Goal: Information Seeking & Learning: Learn about a topic

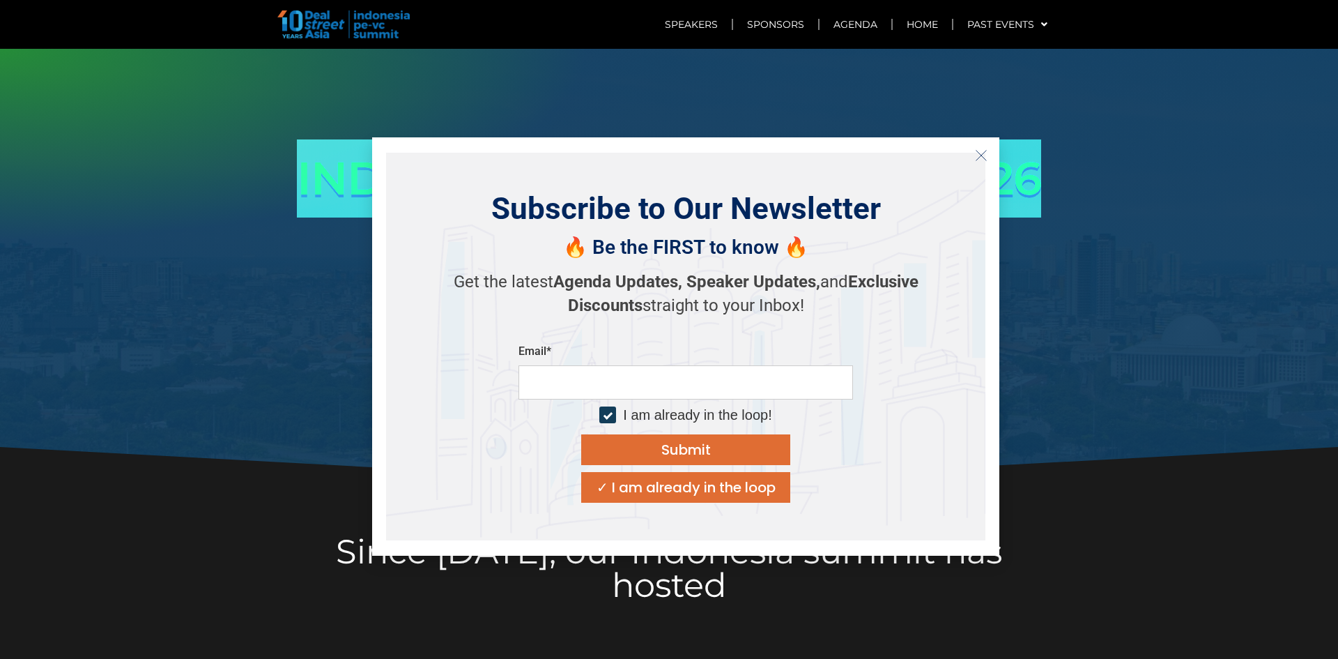
drag, startPoint x: 295, startPoint y: 176, endPoint x: 1033, endPoint y: 176, distance: 737.3
click at [1033, 176] on h1 "INDONESIA PE-VC SUMMIT 2026" at bounding box center [669, 178] width 780 height 78
click at [976, 151] on icon "Close" at bounding box center [981, 155] width 13 height 13
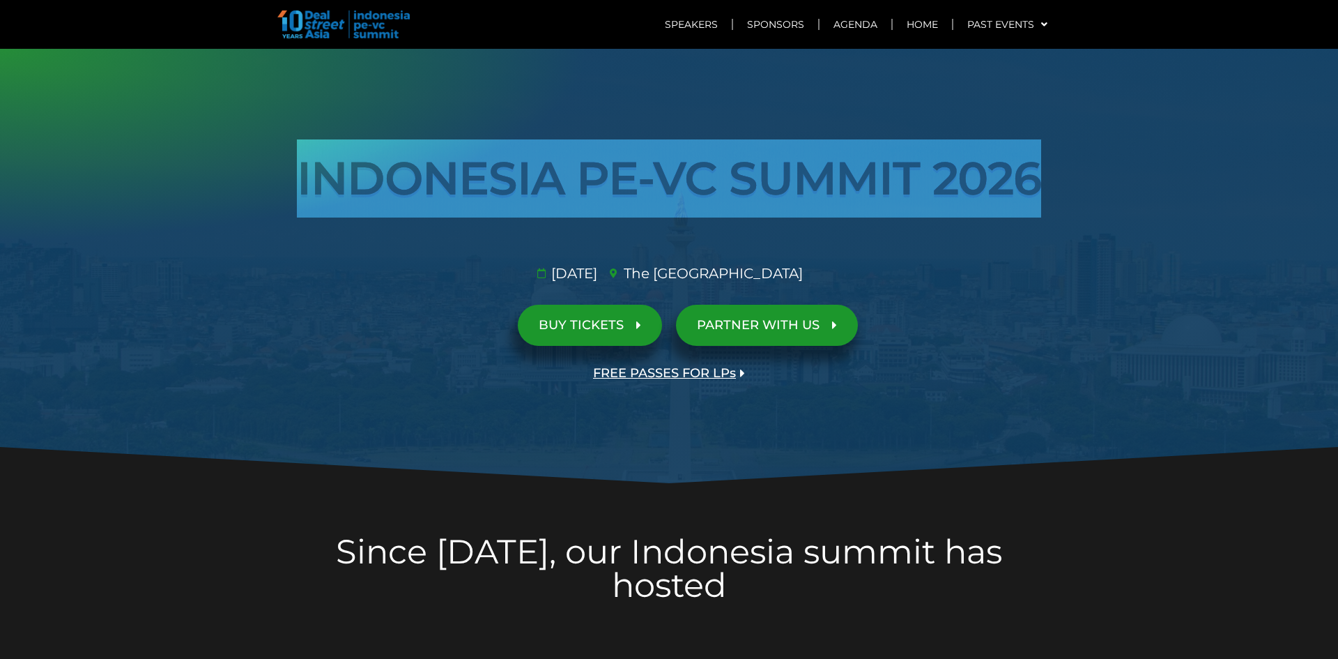
scroll to position [70, 0]
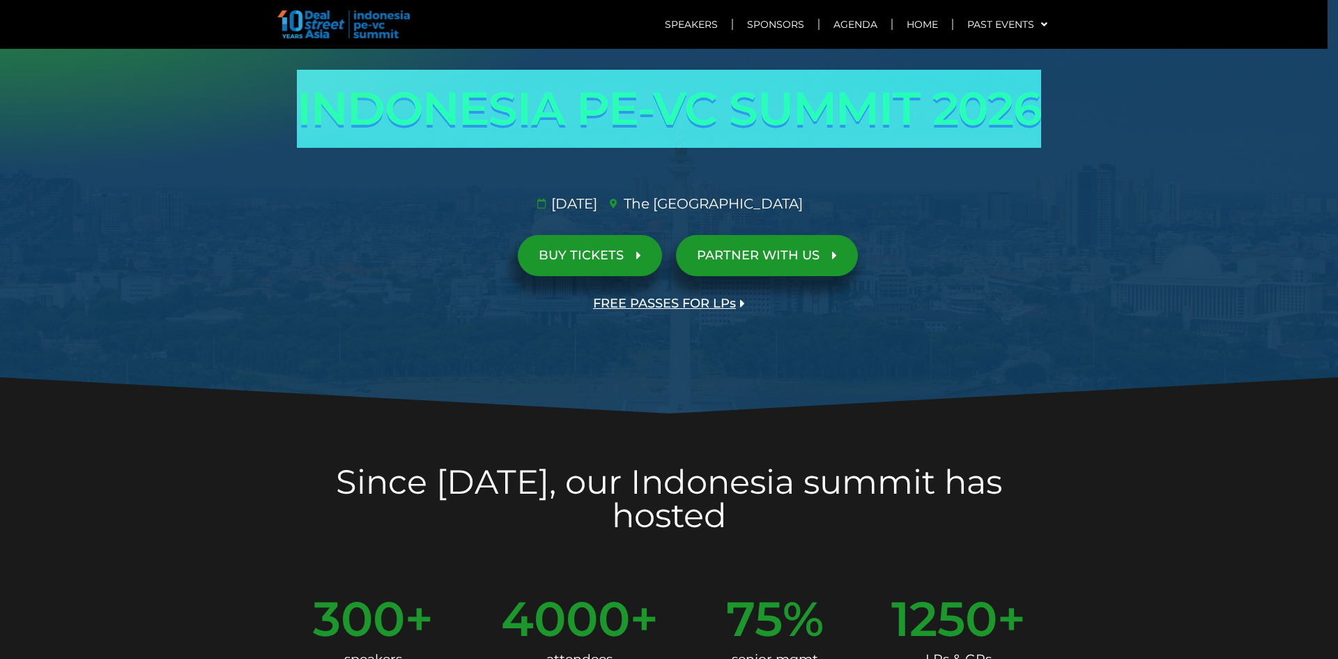
click at [550, 262] on span "BUY TICKETS" at bounding box center [581, 255] width 85 height 13
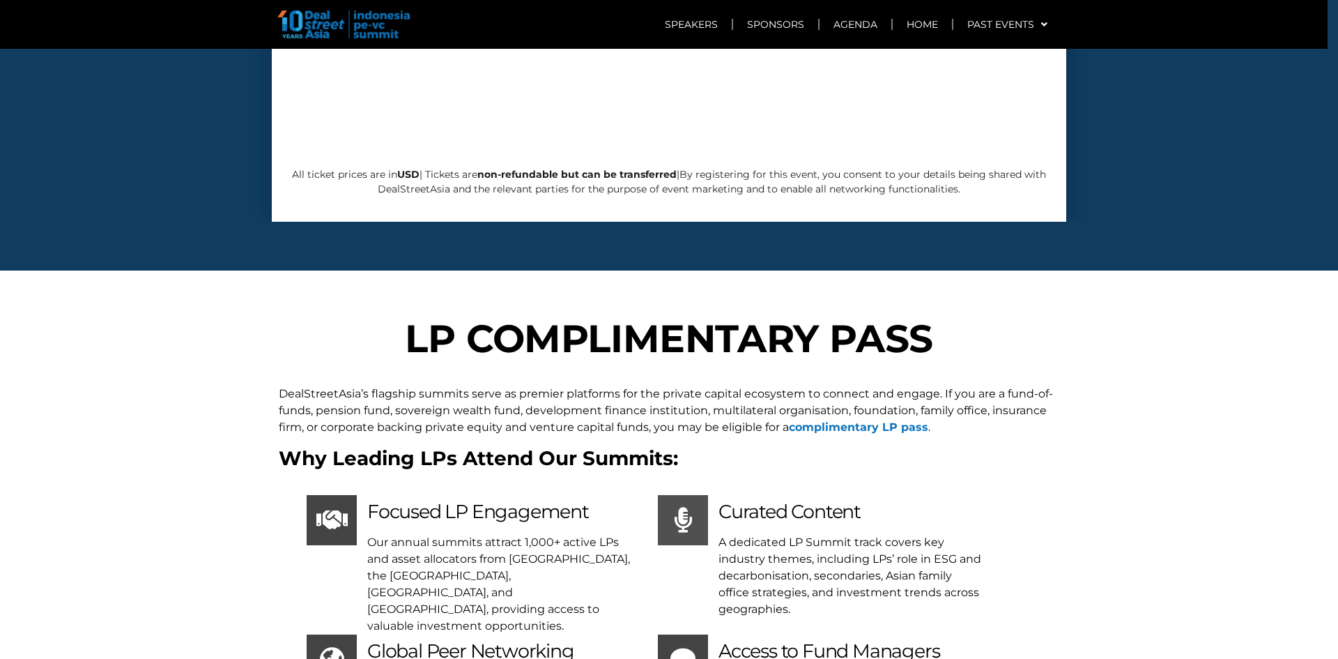
scroll to position [4997, 0]
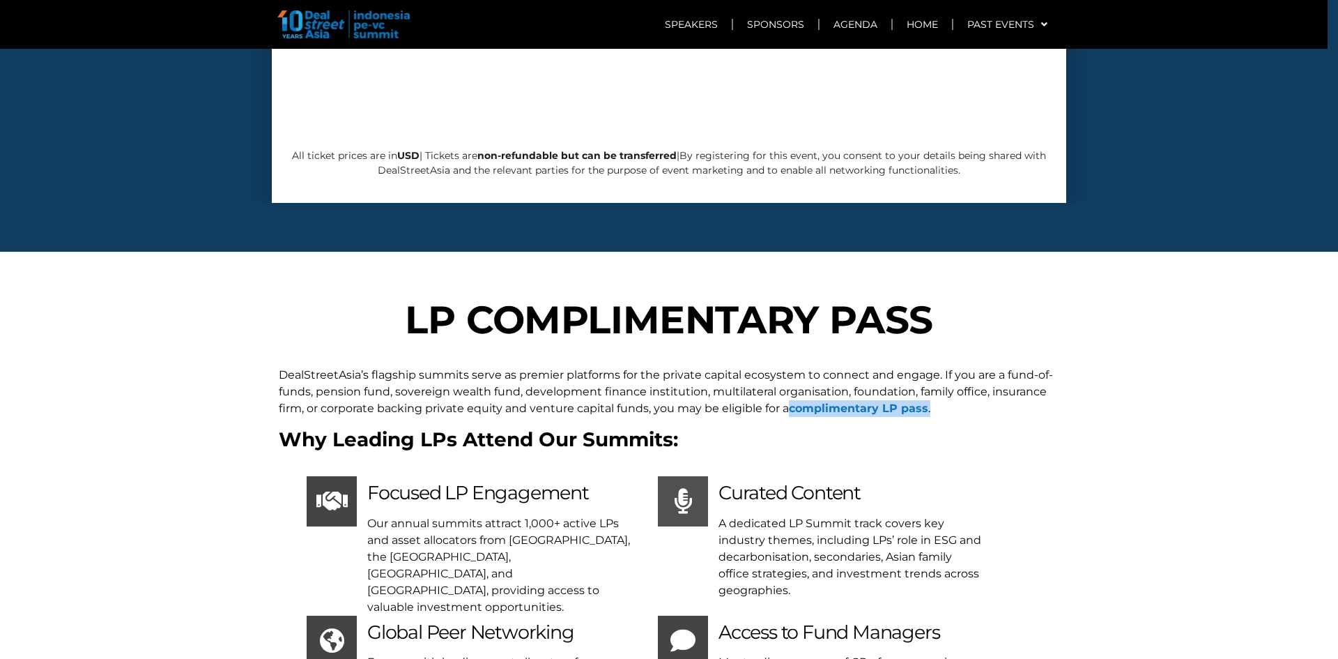
drag, startPoint x: 784, startPoint y: 305, endPoint x: 931, endPoint y: 304, distance: 147.0
click at [931, 367] on p "DealStreetAsia’s flagship summits serve as premier platforms for the private ca…" at bounding box center [669, 392] width 780 height 50
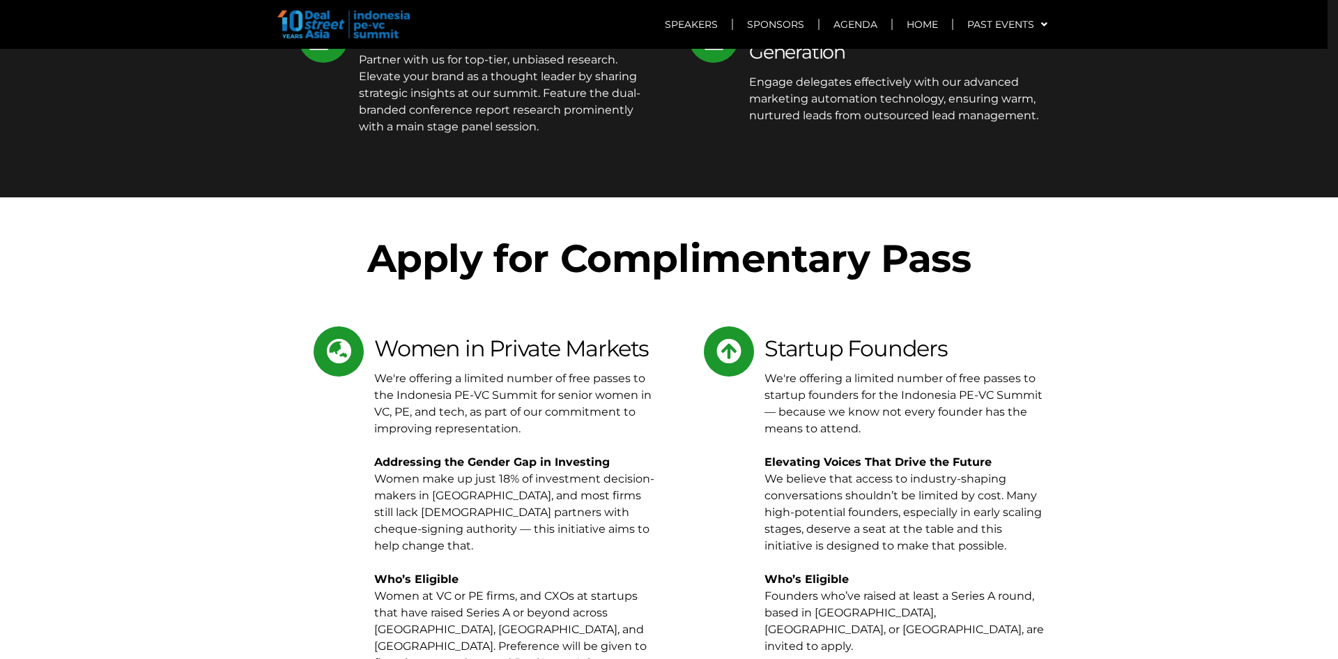
scroll to position [6321, 0]
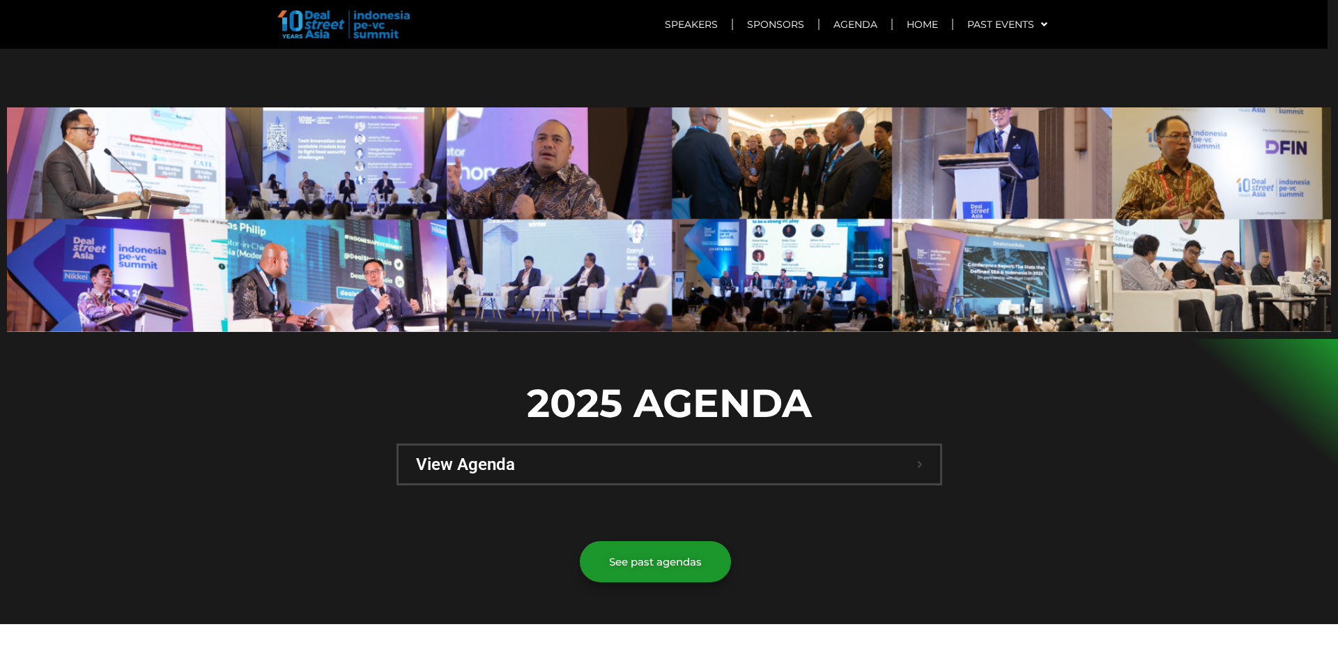
scroll to position [976, 0]
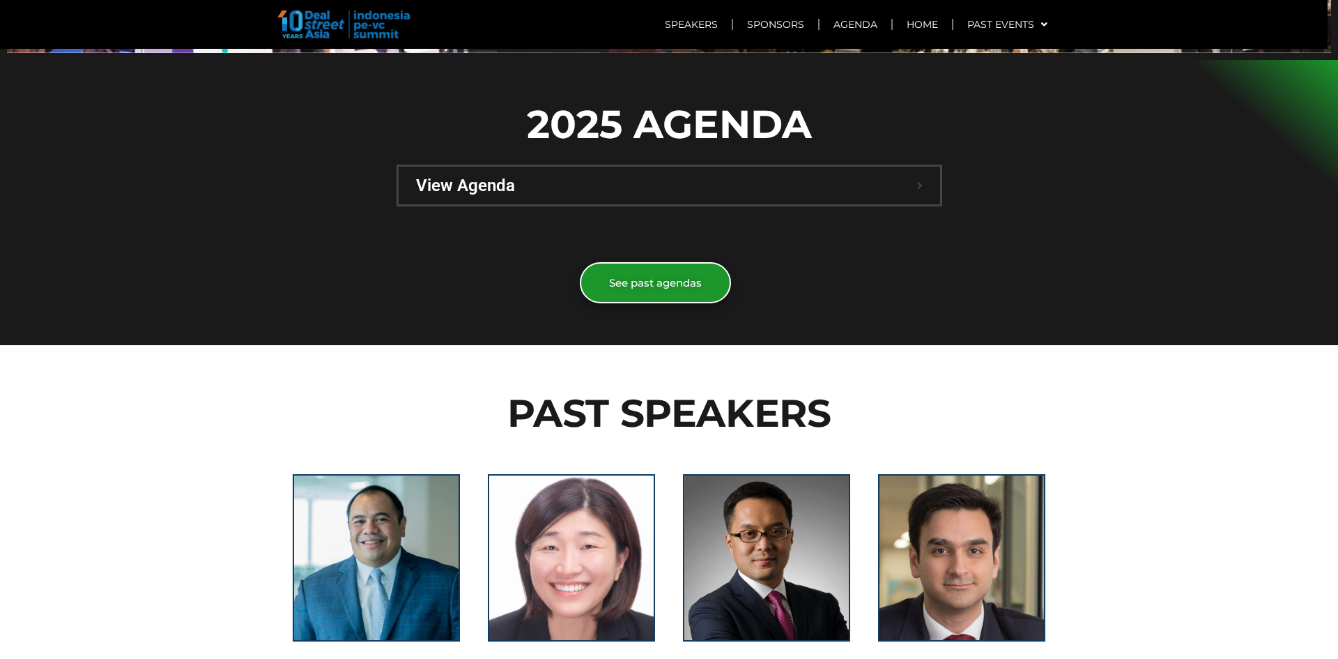
click at [611, 277] on span "See past agendas" at bounding box center [655, 282] width 93 height 10
click at [518, 177] on span "View Agenda" at bounding box center [666, 185] width 501 height 17
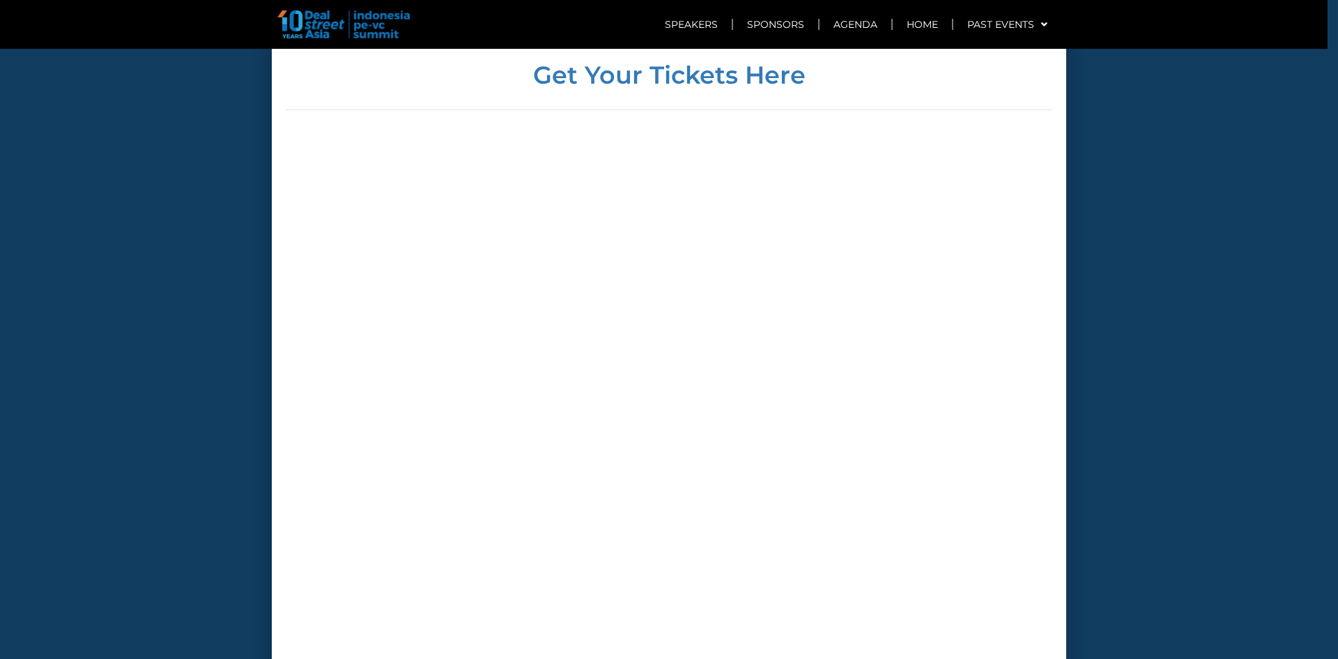
scroll to position [6495, 0]
